Goal: Find specific page/section: Find specific page/section

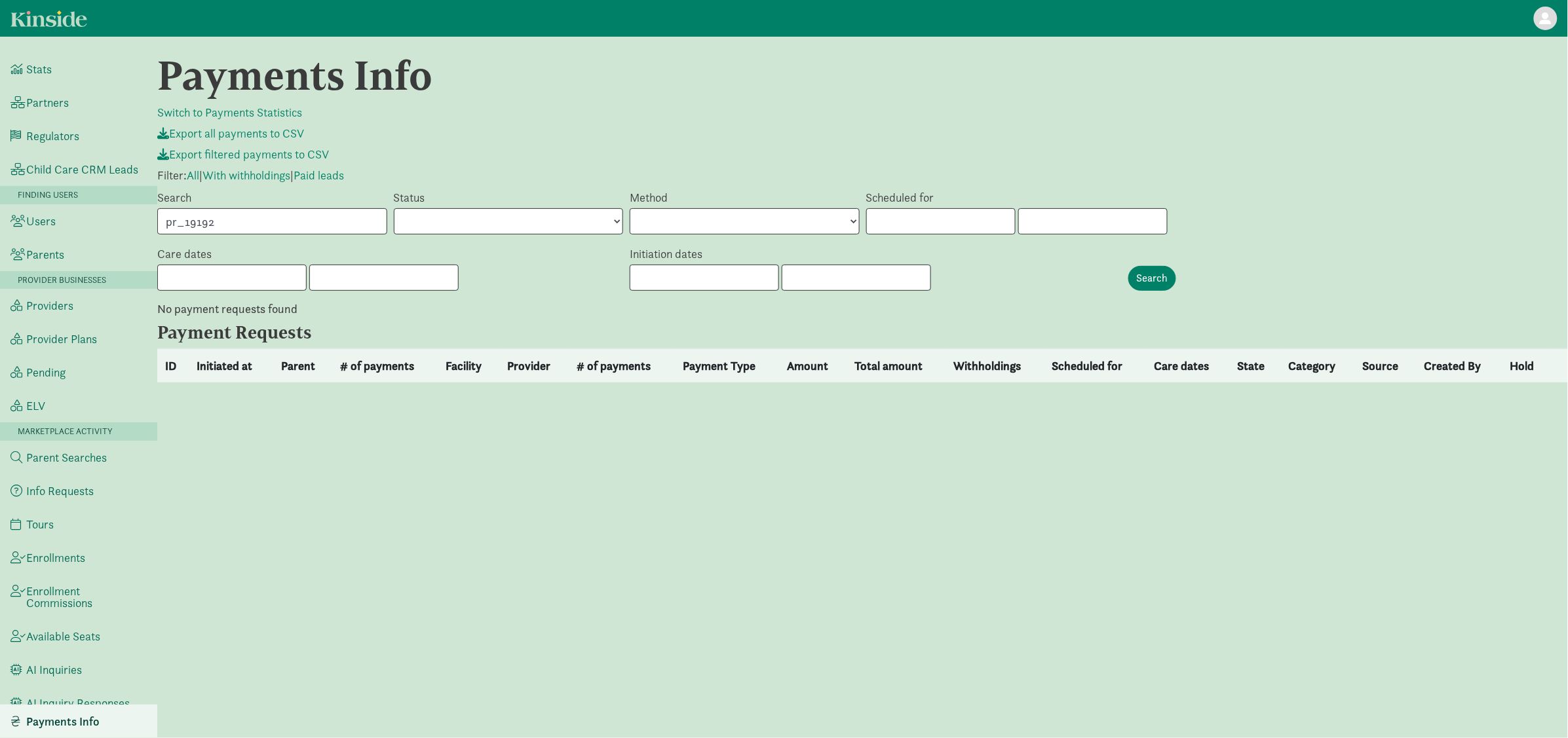
drag, startPoint x: 363, startPoint y: 228, endPoint x: 160, endPoint y: 226, distance: 203.0
click at [189, 226] on input "pr_19192" at bounding box center [272, 221] width 230 height 26
type input "p"
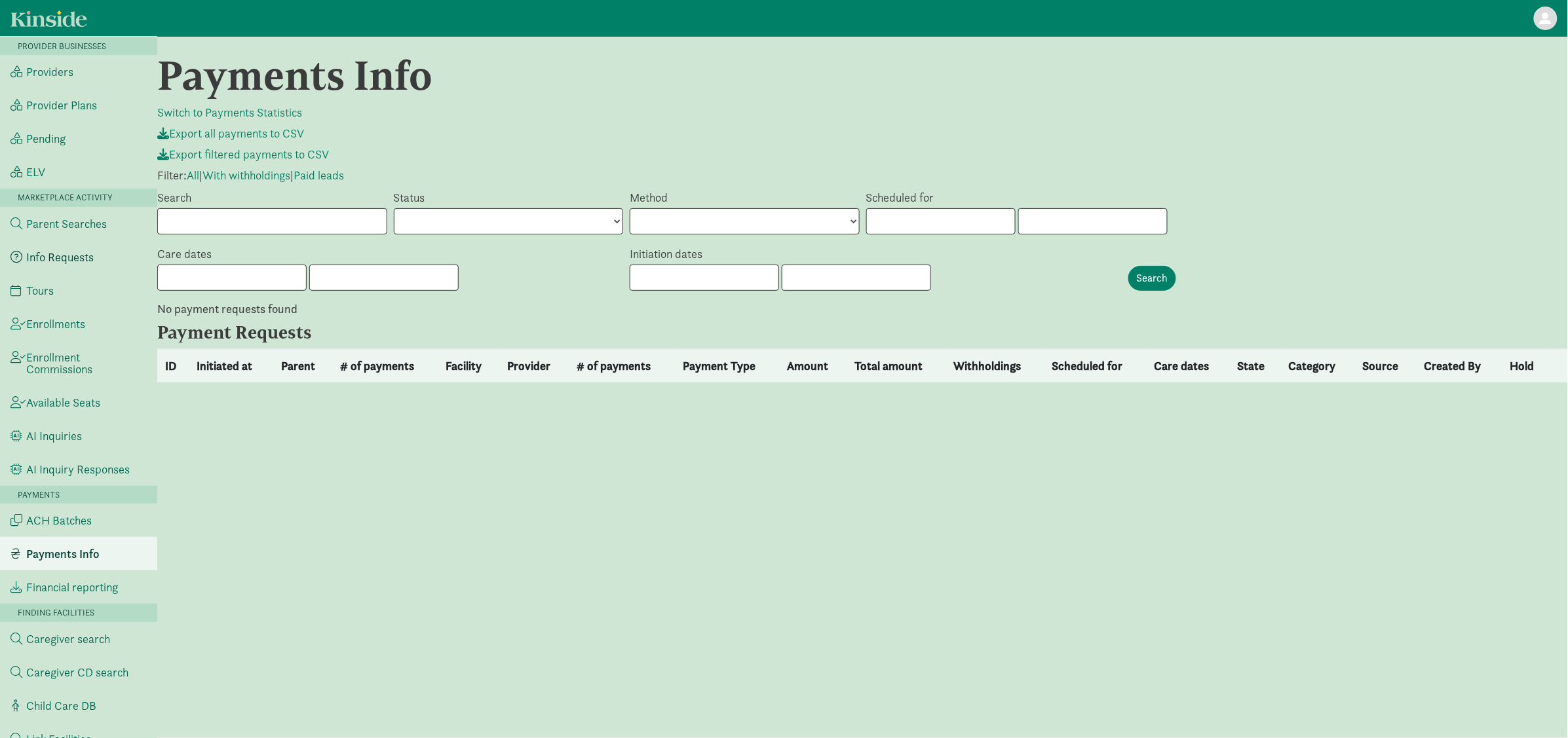
scroll to position [262, 0]
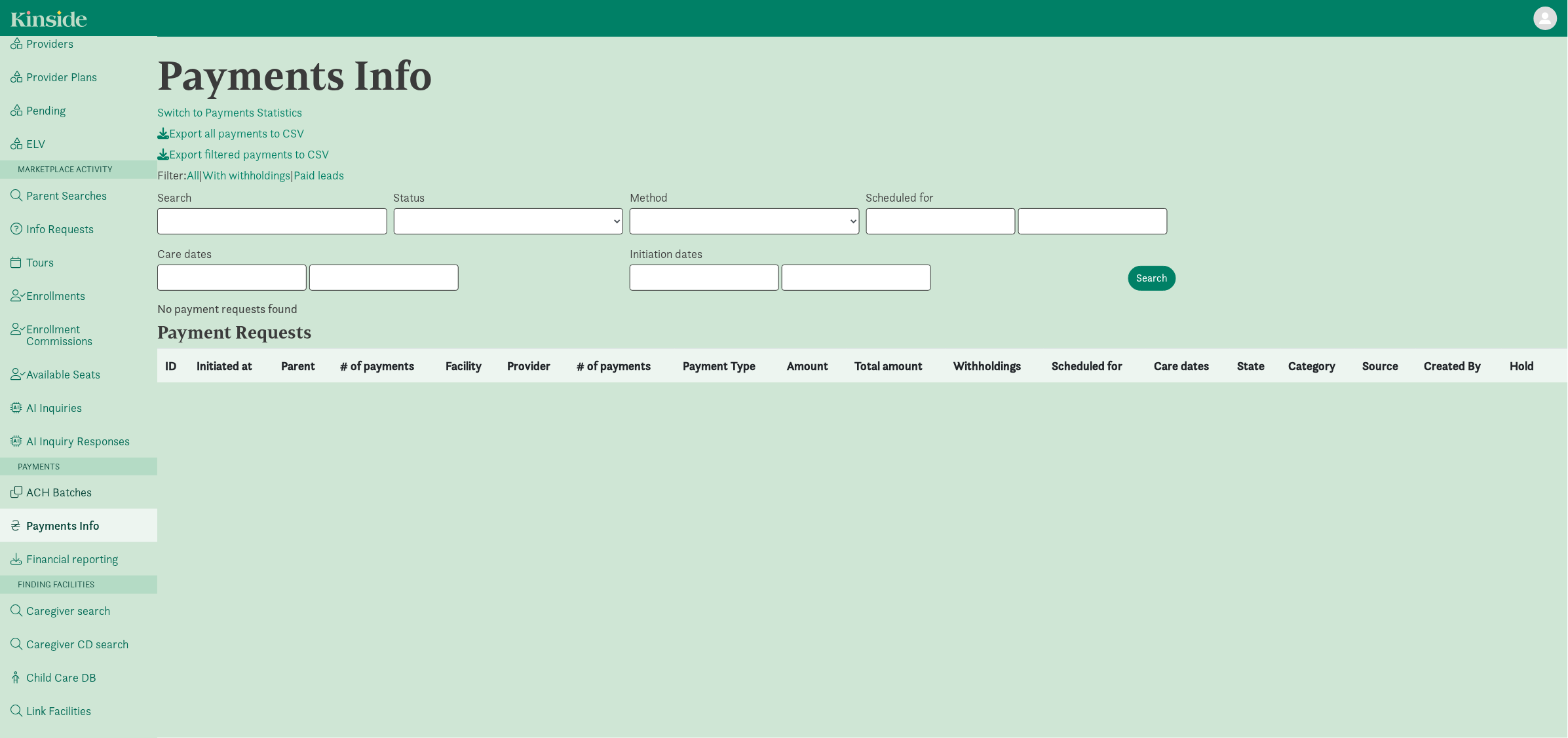
click at [100, 494] on link "ACH Batches" at bounding box center [78, 492] width 157 height 34
click at [45, 487] on span "ACH Batches" at bounding box center [58, 492] width 65 height 11
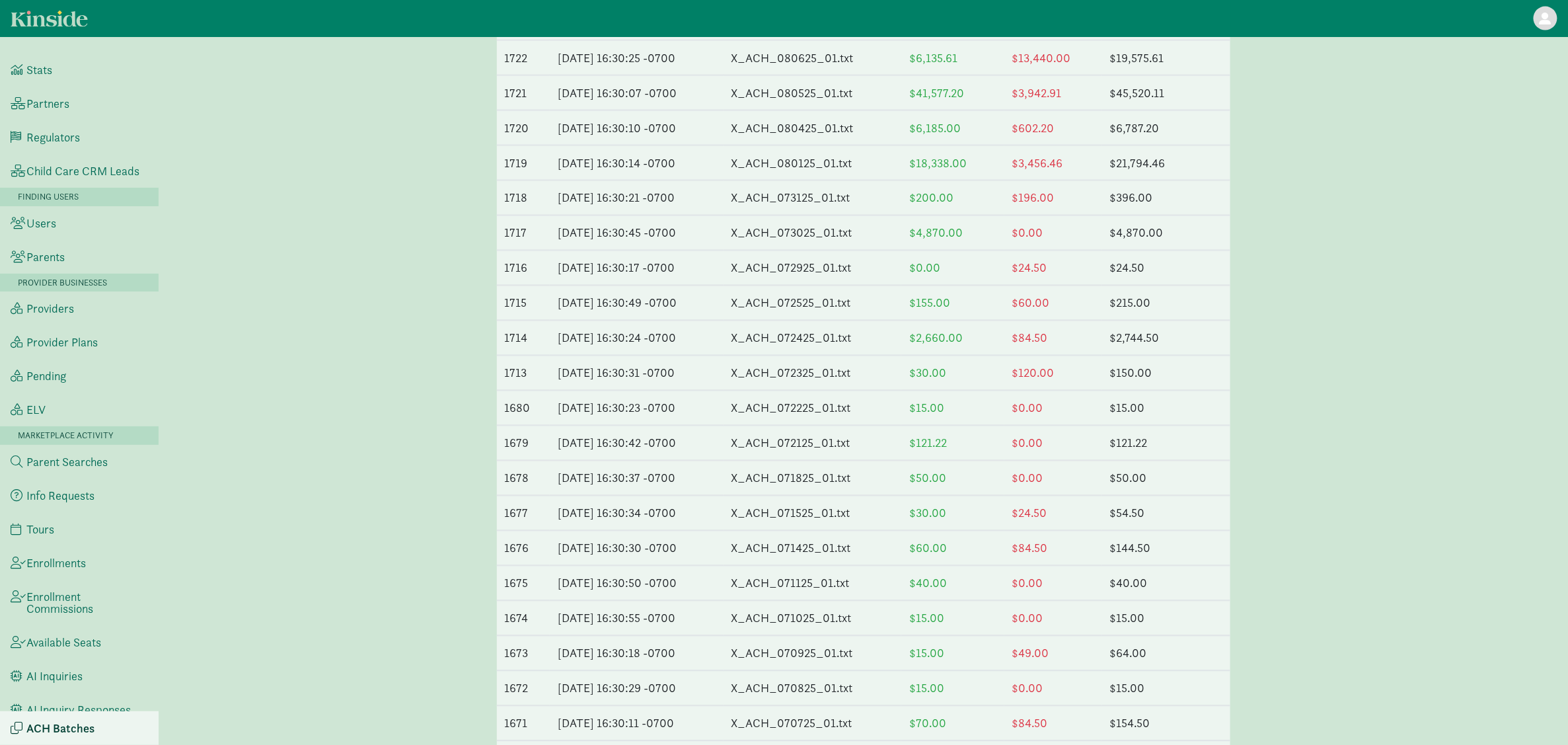
scroll to position [1293, 0]
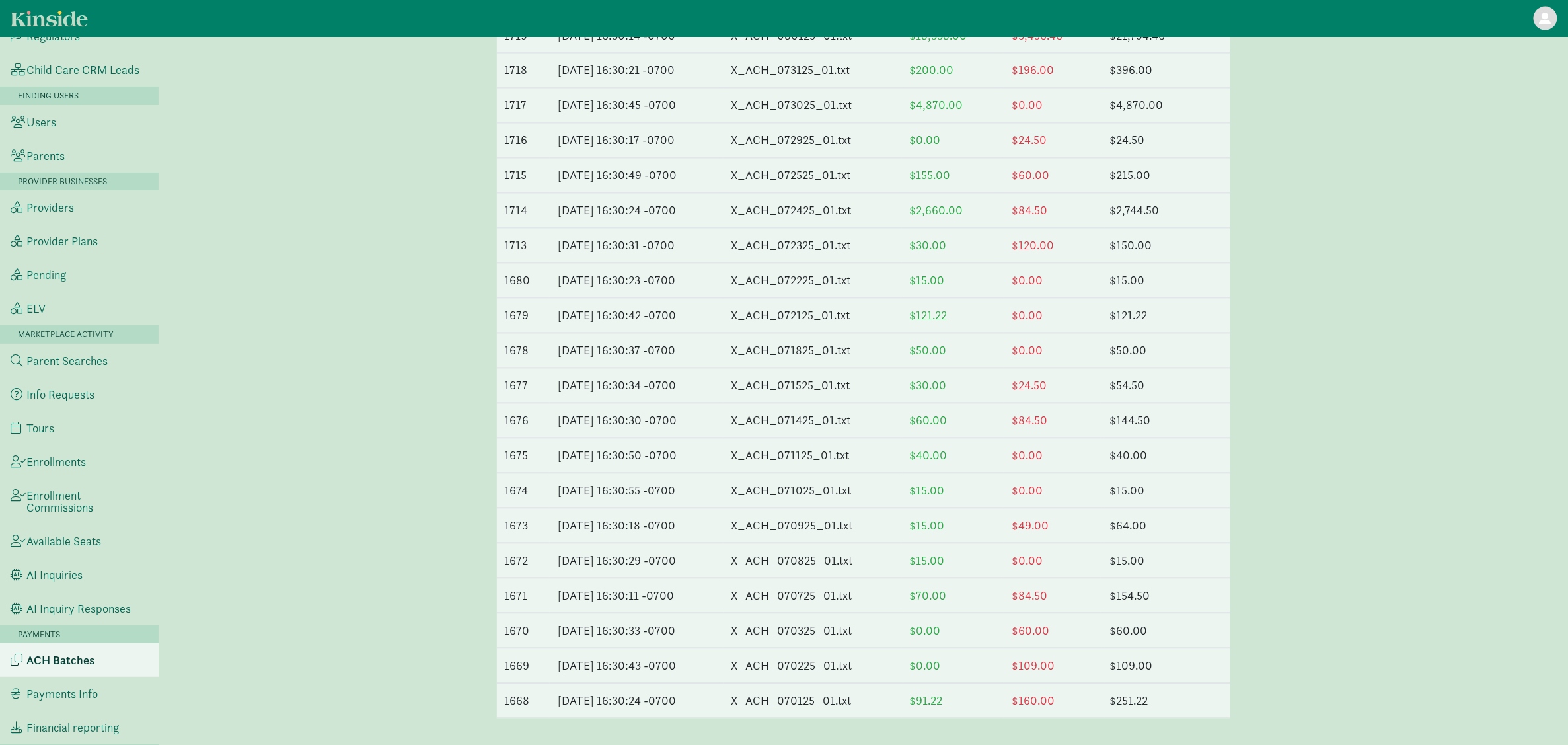
scroll to position [265, 0]
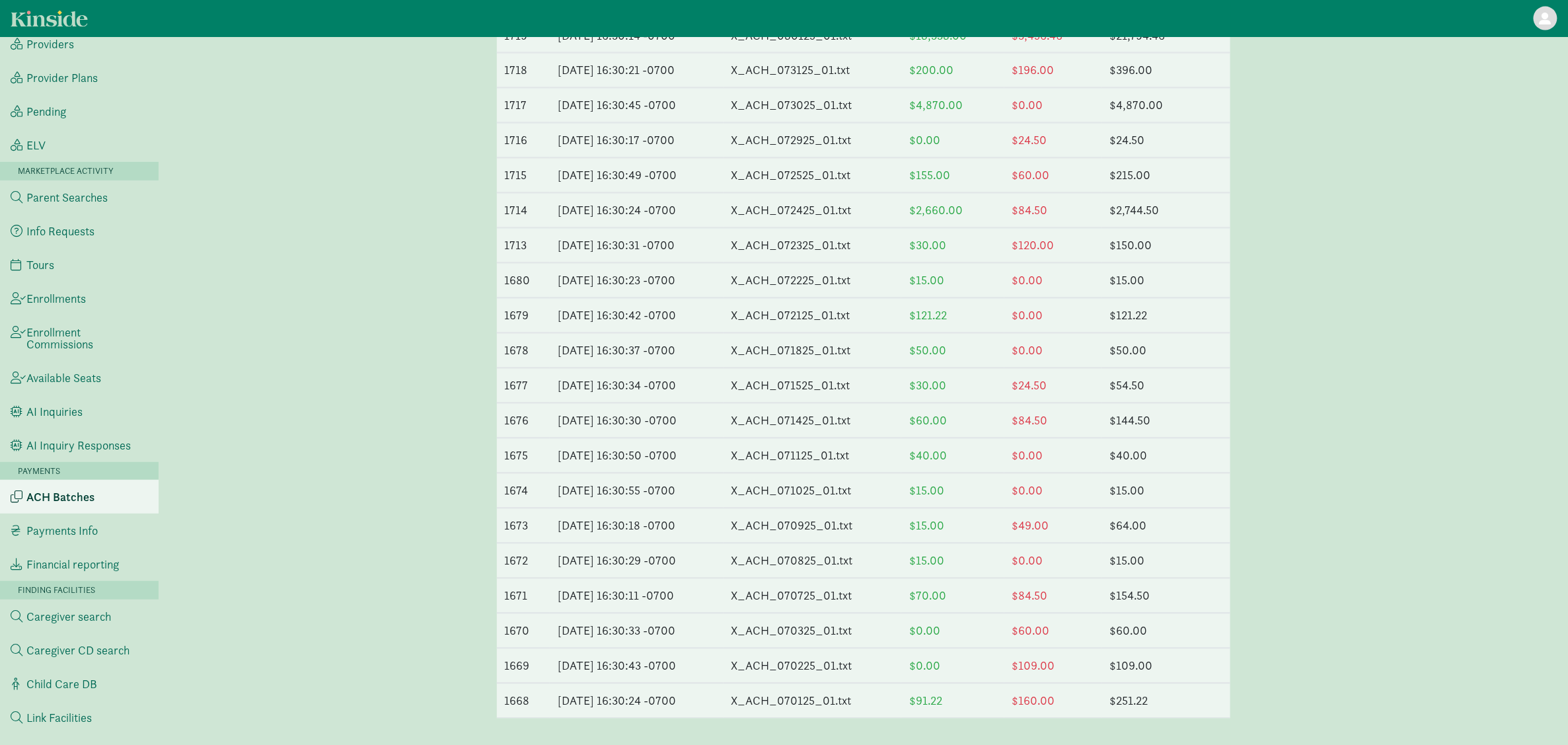
click at [108, 486] on link "ACH Batches" at bounding box center [79, 497] width 159 height 34
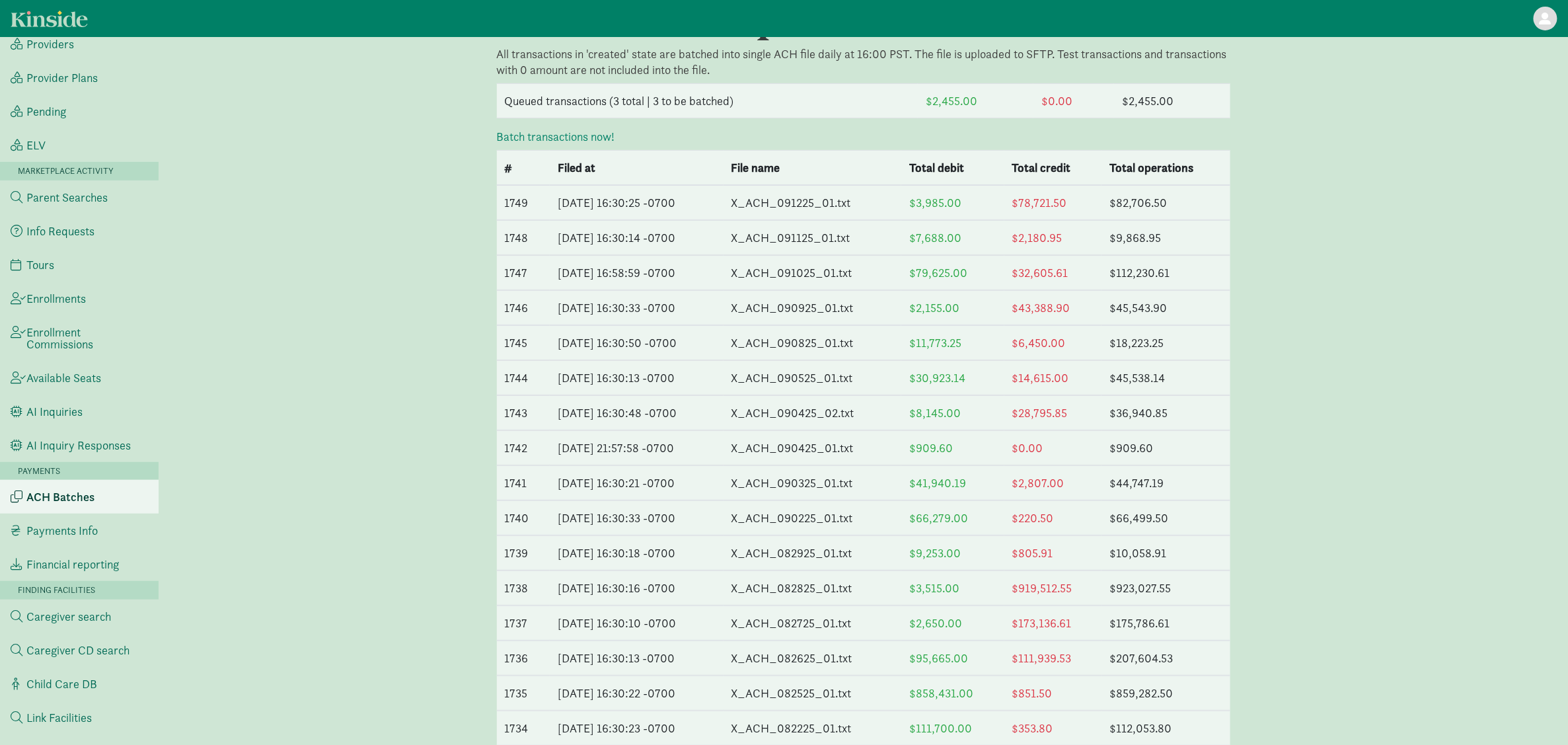
scroll to position [59, 0]
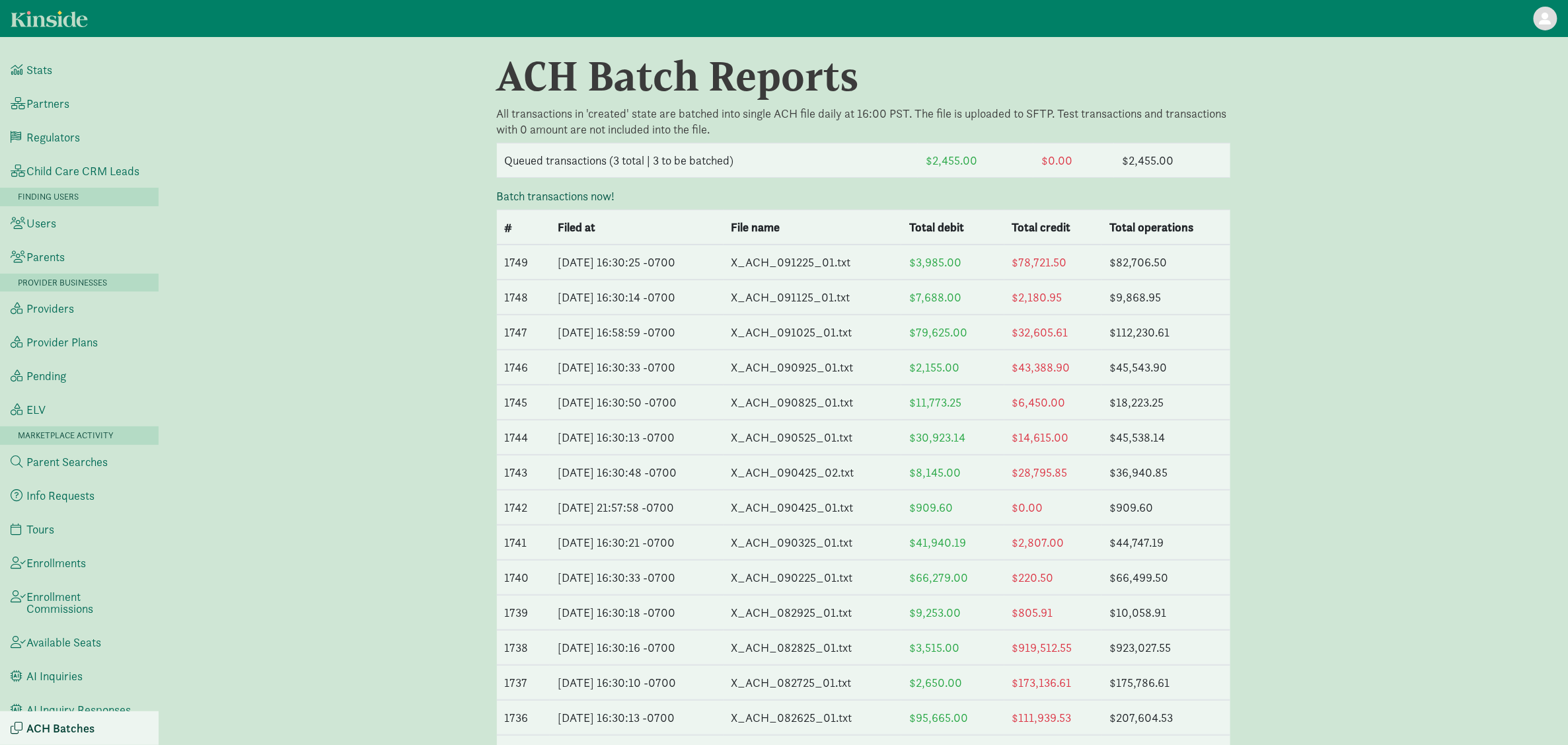
click at [608, 197] on link "Batch transactions now!" at bounding box center [556, 197] width 118 height 15
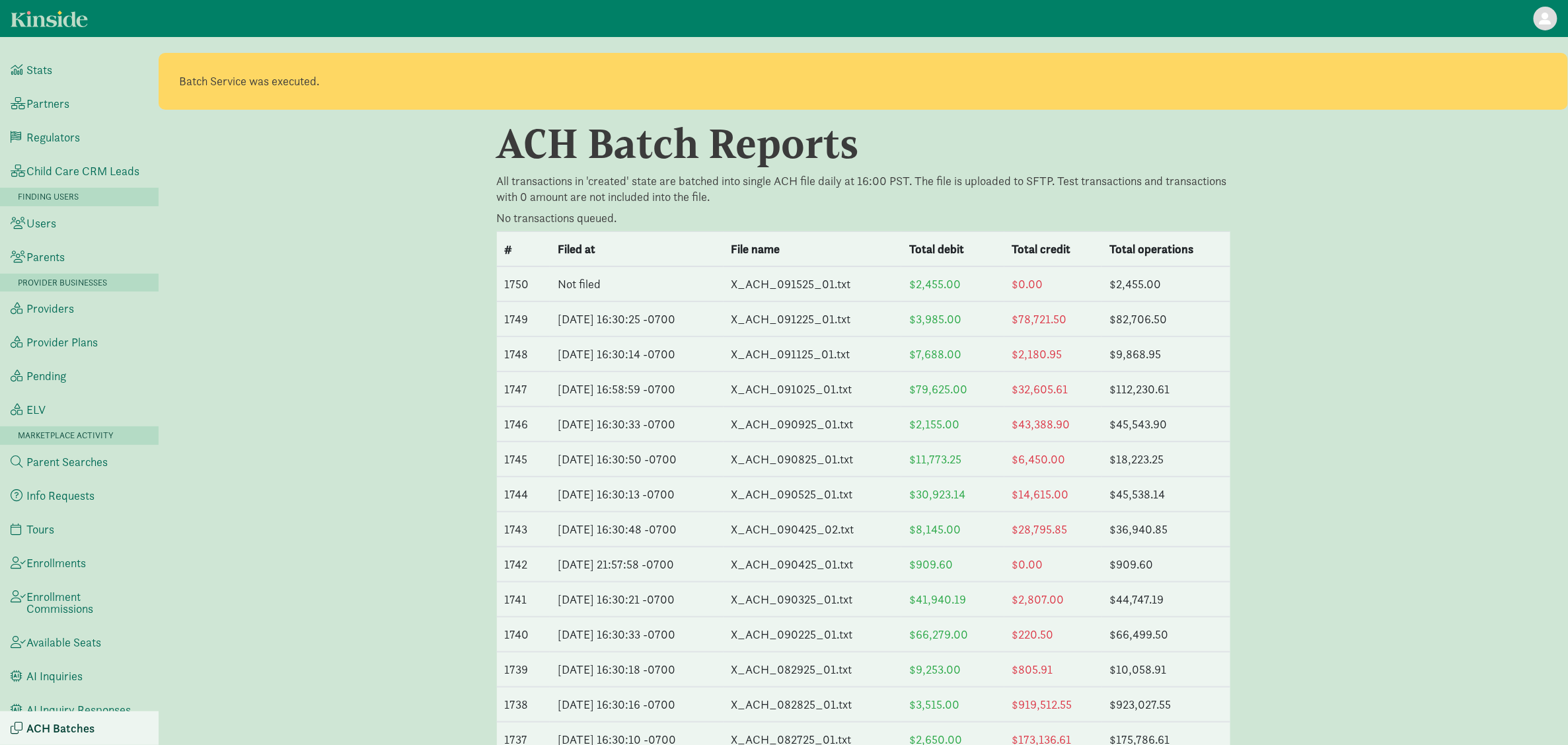
click at [954, 433] on td "$2,155.00" at bounding box center [952, 424] width 102 height 34
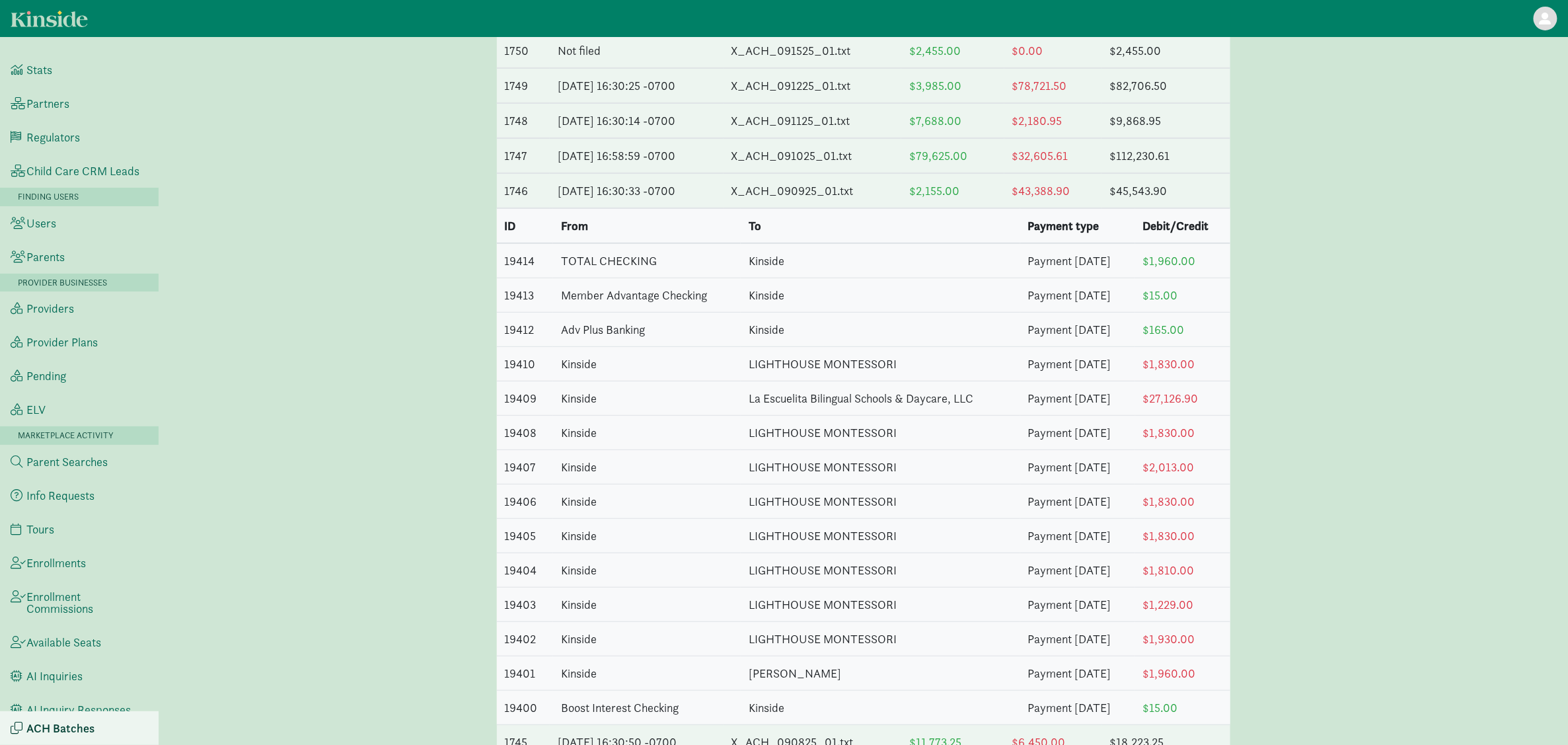
scroll to position [265, 0]
